Goal: Obtain resource: Obtain resource

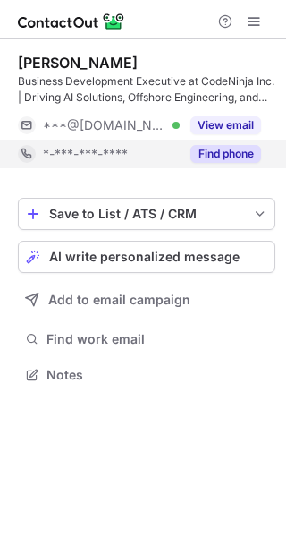
scroll to position [362, 286]
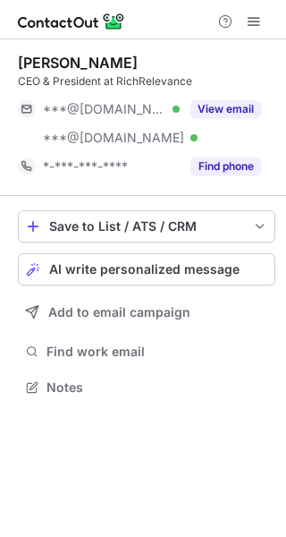
scroll to position [375, 286]
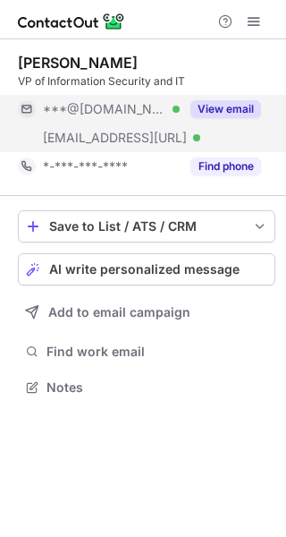
click at [242, 111] on button "View email" at bounding box center [226, 109] width 71 height 18
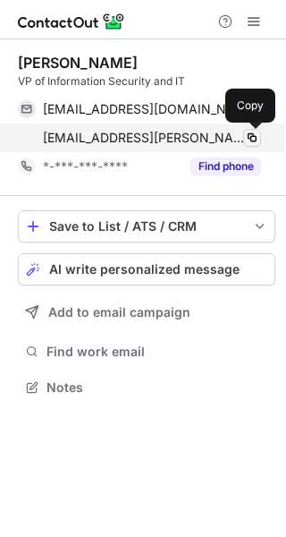
click at [254, 142] on span at bounding box center [252, 138] width 14 height 14
